Goal: Task Accomplishment & Management: Manage account settings

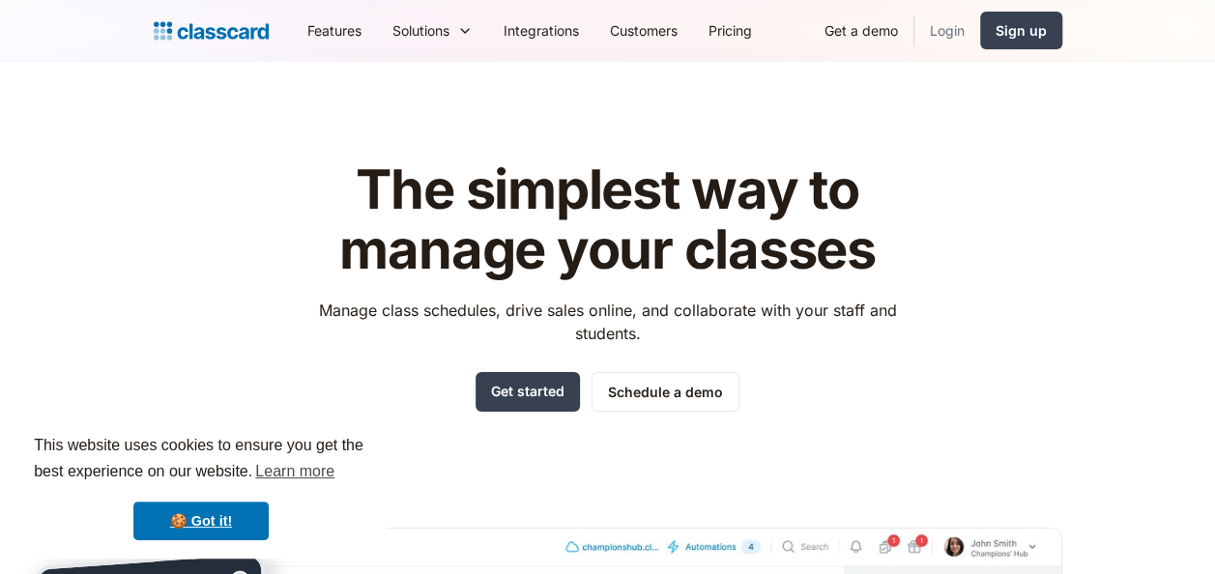
click at [951, 17] on link "Login" at bounding box center [947, 30] width 66 height 43
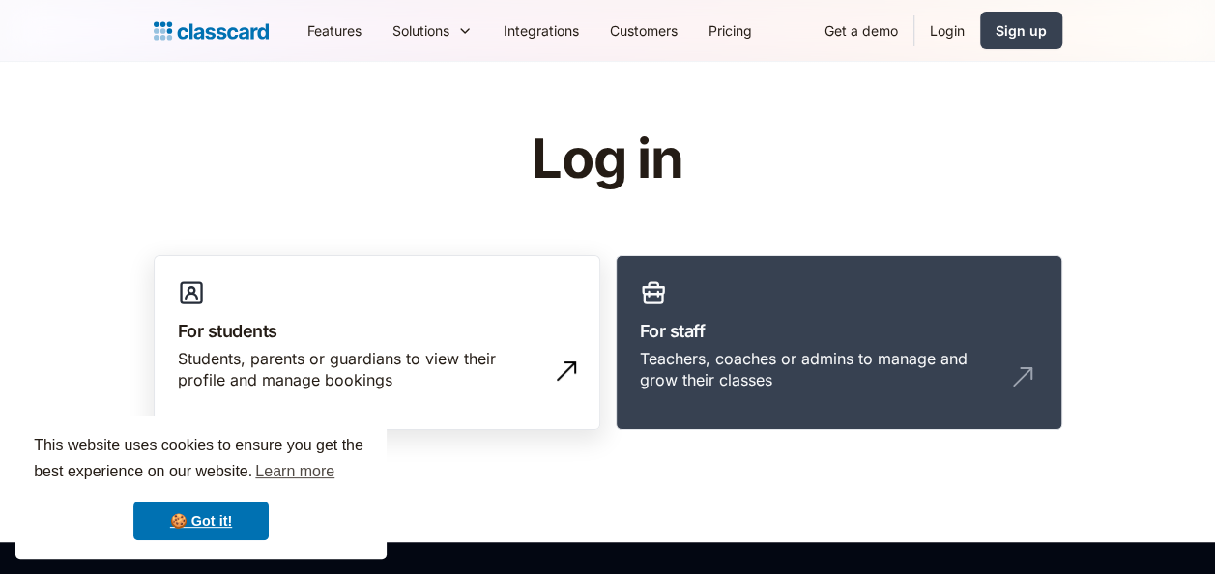
click at [437, 377] on div "Students, parents or guardians to view their profile and manage bookings" at bounding box center [357, 369] width 359 height 43
